Goal: Task Accomplishment & Management: Use online tool/utility

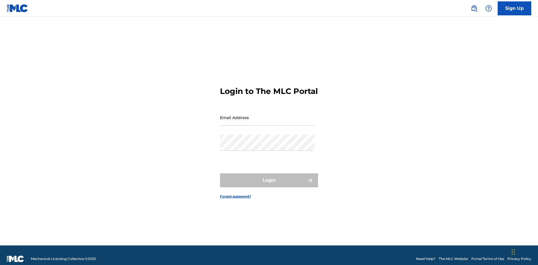
scroll to position [7, 0]
click at [267, 115] on input "Email Address" at bounding box center [267, 118] width 95 height 16
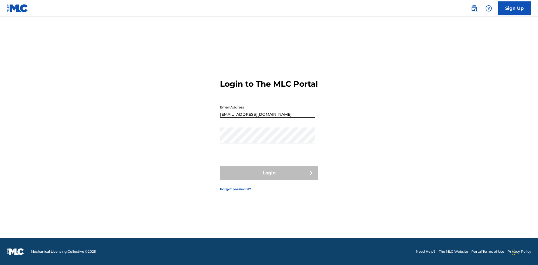
type input "Duke.McTesterson@gmail.com"
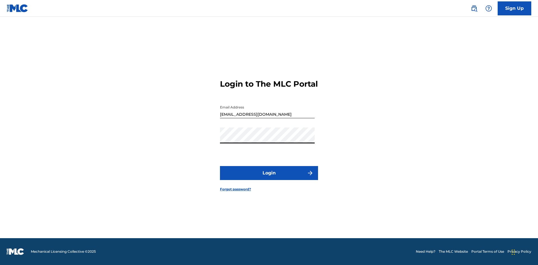
click at [269, 178] on button "Login" at bounding box center [269, 173] width 98 height 14
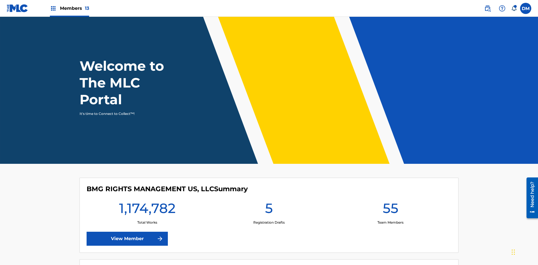
click at [69, 8] on span "Members 13" at bounding box center [74, 8] width 29 height 6
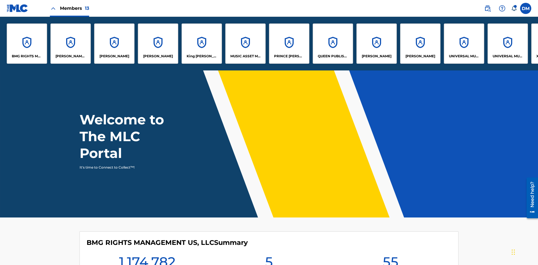
click at [158, 56] on p "EYAMA MCSINGER" at bounding box center [158, 56] width 30 height 5
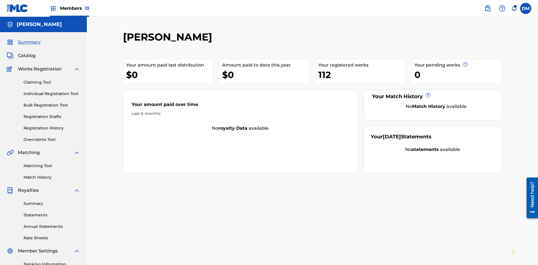
click at [52, 137] on link "Overclaims Tool" at bounding box center [52, 140] width 57 height 6
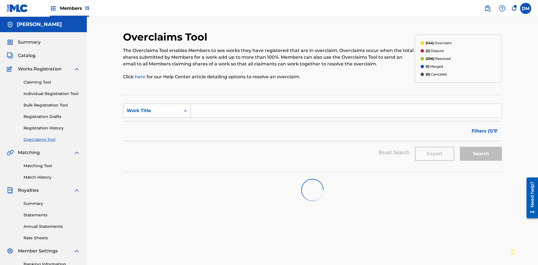
click at [152, 108] on div "Work Title" at bounding box center [152, 111] width 50 height 7
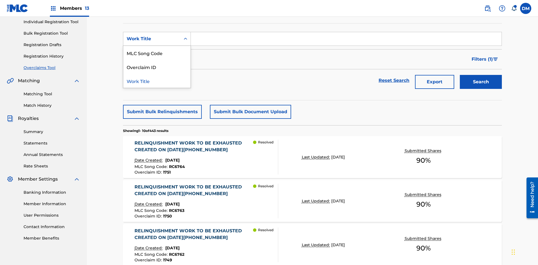
click at [157, 67] on div "Overclaim ID" at bounding box center [156, 67] width 67 height 14
click at [346, 40] on input "Search Form" at bounding box center [346, 38] width 310 height 13
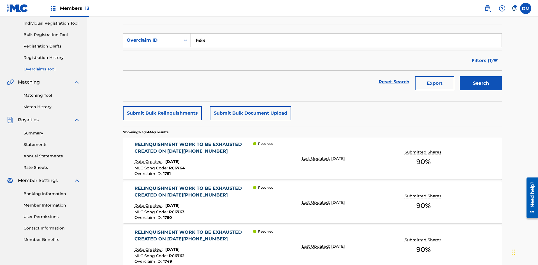
type input "1659"
click at [480, 76] on button "Search" at bounding box center [480, 83] width 42 height 14
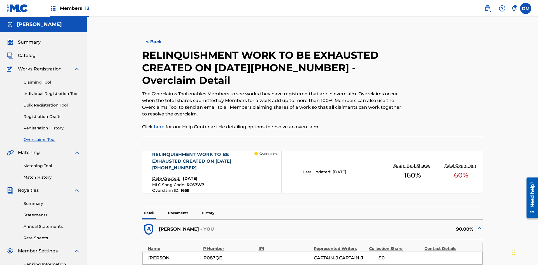
click at [178, 207] on p "Documents" at bounding box center [178, 213] width 24 height 12
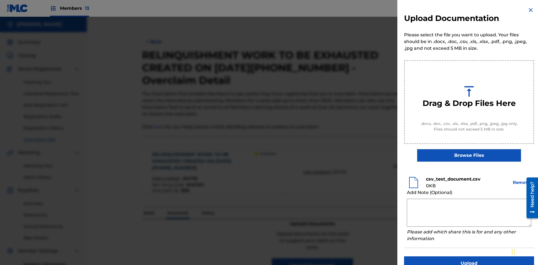
click at [469, 257] on button "Upload" at bounding box center [469, 264] width 130 height 14
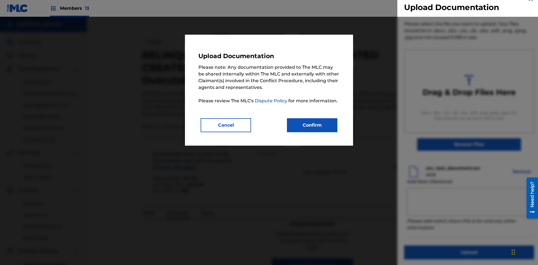
scroll to position [82, 0]
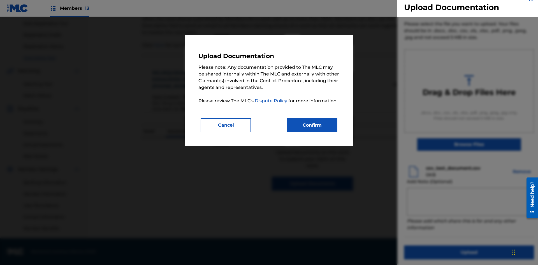
click at [312, 125] on button "Confirm" at bounding box center [312, 125] width 50 height 14
click at [435, 246] on button "Upload" at bounding box center [469, 253] width 130 height 14
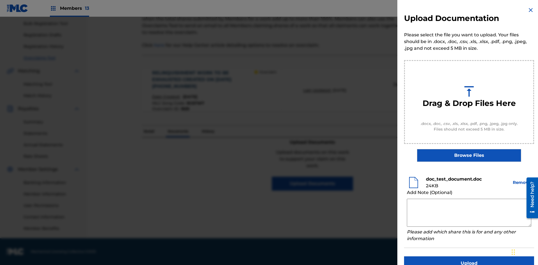
scroll to position [15, 0]
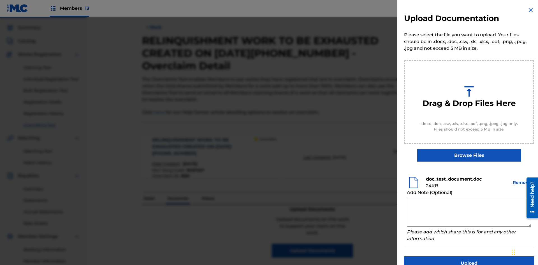
click at [469, 257] on button "Upload" at bounding box center [469, 264] width 130 height 14
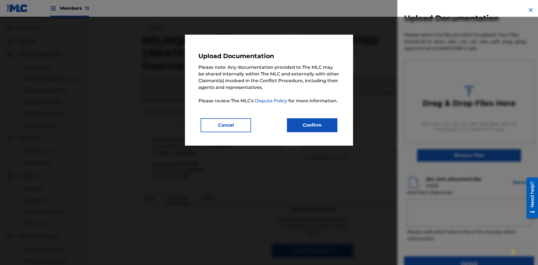
scroll to position [82, 0]
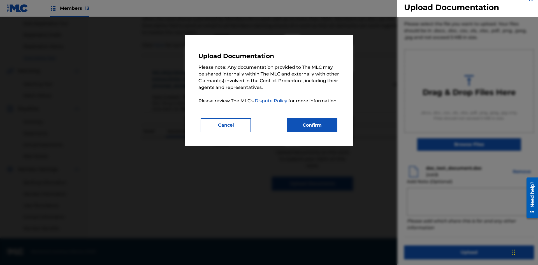
click at [312, 125] on button "Confirm" at bounding box center [312, 125] width 50 height 14
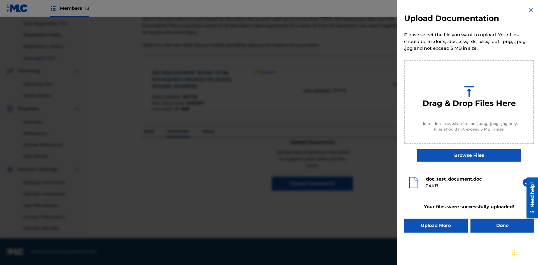
click at [435, 226] on button "Upload More" at bounding box center [436, 226] width 64 height 14
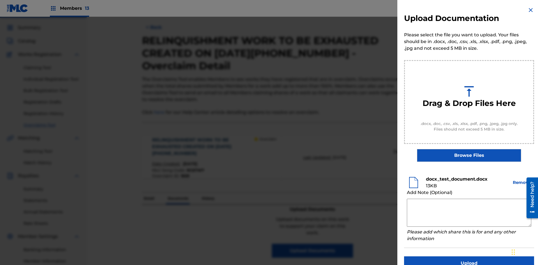
click at [469, 257] on button "Upload" at bounding box center [469, 264] width 130 height 14
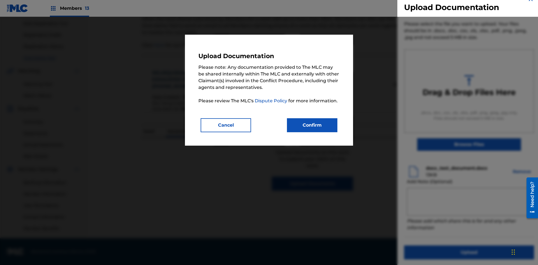
click at [312, 125] on button "Confirm" at bounding box center [312, 125] width 50 height 14
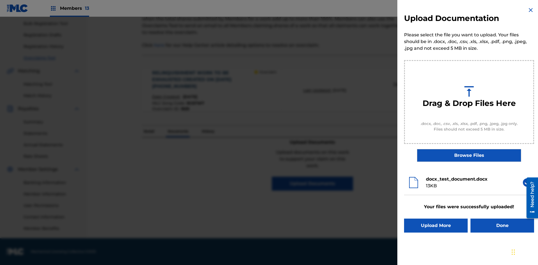
scroll to position [0, 0]
click at [435, 226] on button "Upload More" at bounding box center [436, 226] width 64 height 14
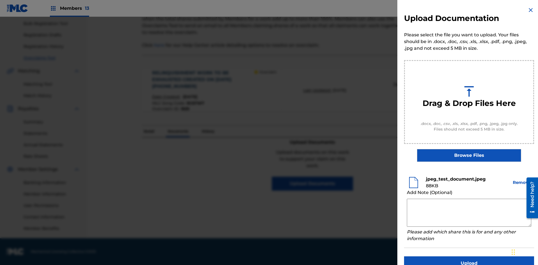
scroll to position [15, 0]
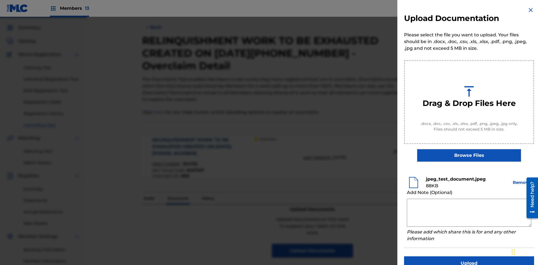
click at [469, 257] on button "Upload" at bounding box center [469, 264] width 130 height 14
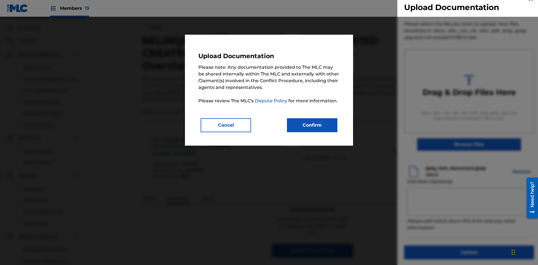
scroll to position [82, 0]
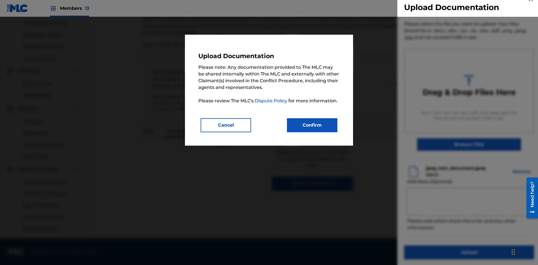
click at [312, 125] on button "Confirm" at bounding box center [312, 125] width 50 height 14
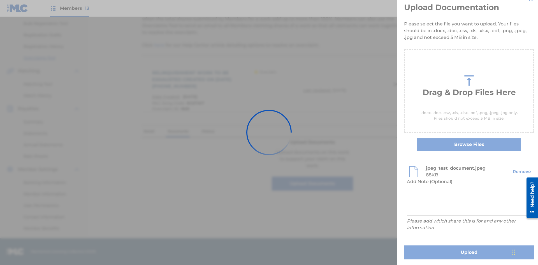
scroll to position [0, 0]
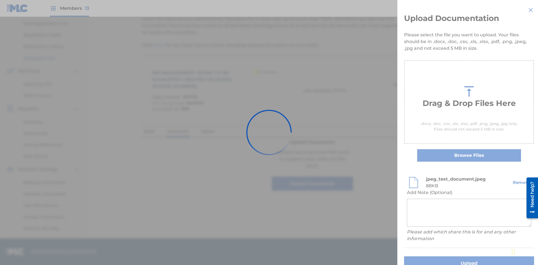
click at [435, 257] on button "Upload" at bounding box center [469, 264] width 130 height 14
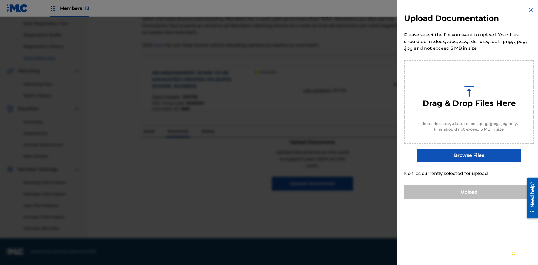
click at [469, 200] on button "Upload" at bounding box center [469, 193] width 130 height 14
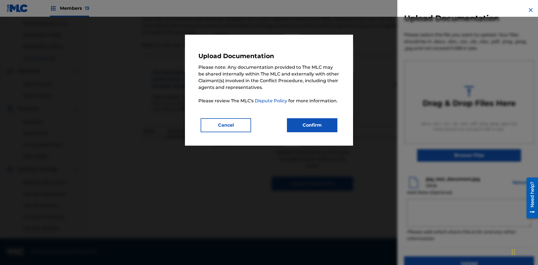
click at [312, 125] on button "Confirm" at bounding box center [312, 125] width 50 height 14
click at [435, 257] on button "Upload" at bounding box center [469, 264] width 130 height 14
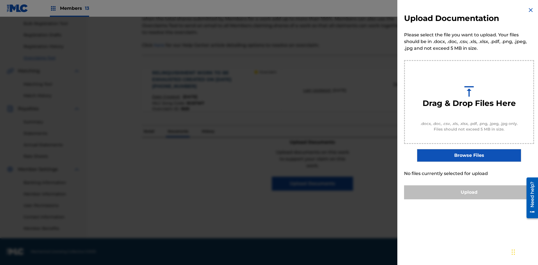
click at [469, 200] on button "Upload" at bounding box center [469, 193] width 130 height 14
click at [435, 200] on button "Upload" at bounding box center [469, 193] width 130 height 14
click at [469, 200] on button "Upload" at bounding box center [469, 193] width 130 height 14
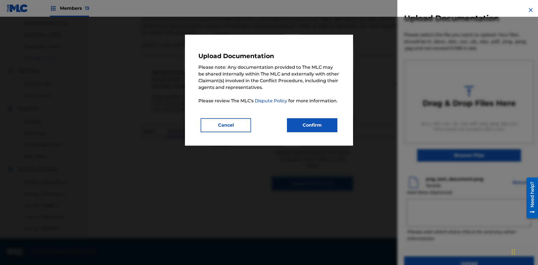
click at [312, 125] on button "Confirm" at bounding box center [312, 125] width 50 height 14
click at [435, 257] on button "Upload" at bounding box center [469, 264] width 130 height 14
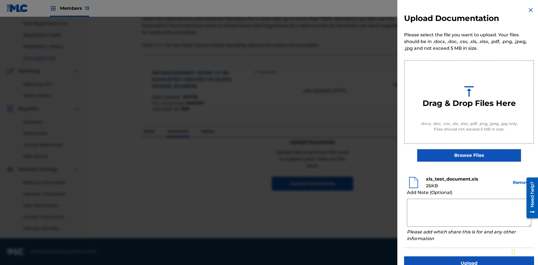
scroll to position [15, 0]
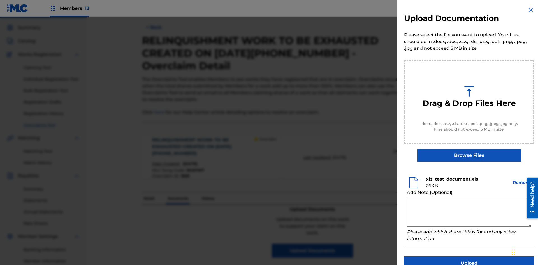
click at [469, 257] on button "Upload" at bounding box center [469, 264] width 130 height 14
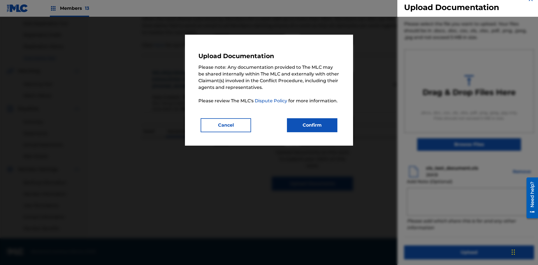
click at [312, 125] on button "Confirm" at bounding box center [312, 125] width 50 height 14
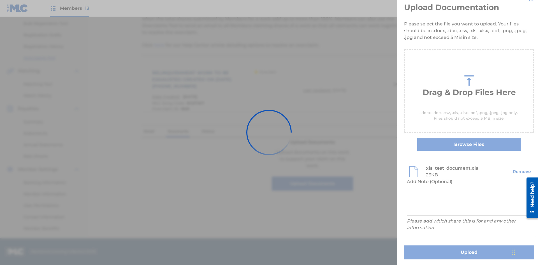
scroll to position [0, 0]
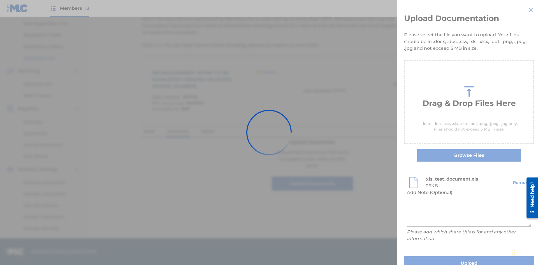
click at [435, 257] on button "Upload" at bounding box center [469, 264] width 130 height 14
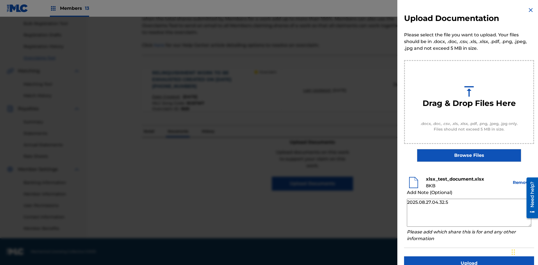
type textarea "2025.08.27.04.32.59"
click at [469, 257] on button "Upload" at bounding box center [469, 264] width 130 height 14
click at [178, 126] on p "Documents" at bounding box center [178, 132] width 24 height 12
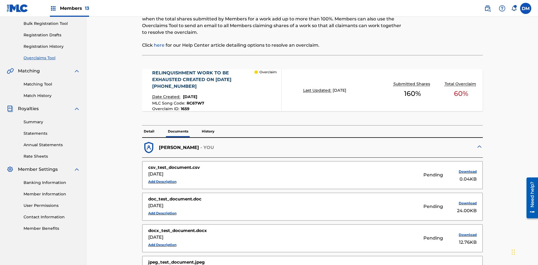
click at [162, 178] on button "Add Description" at bounding box center [162, 182] width 28 height 8
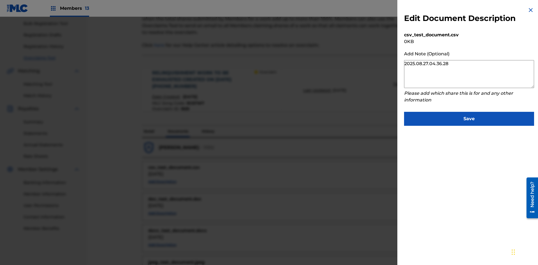
click at [469, 118] on button "Save" at bounding box center [469, 119] width 130 height 14
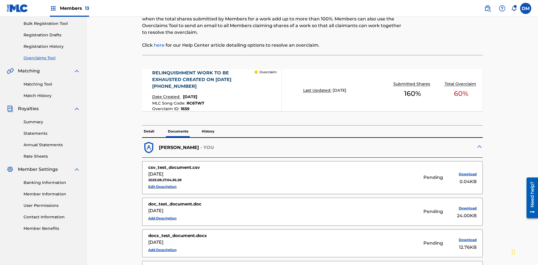
click at [162, 183] on button "Edit Description" at bounding box center [162, 187] width 28 height 8
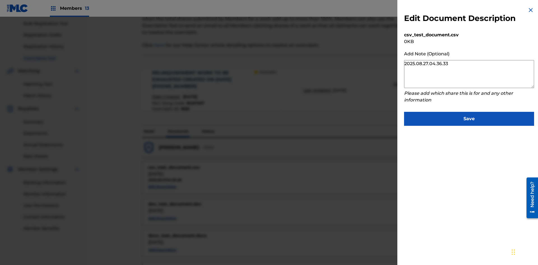
click at [469, 118] on button "Save" at bounding box center [469, 119] width 130 height 14
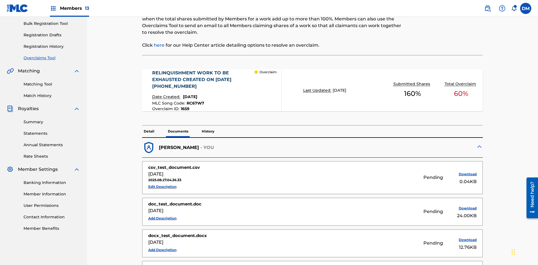
click at [207, 126] on p "History" at bounding box center [208, 132] width 16 height 12
